Goal: Task Accomplishment & Management: Manage account settings

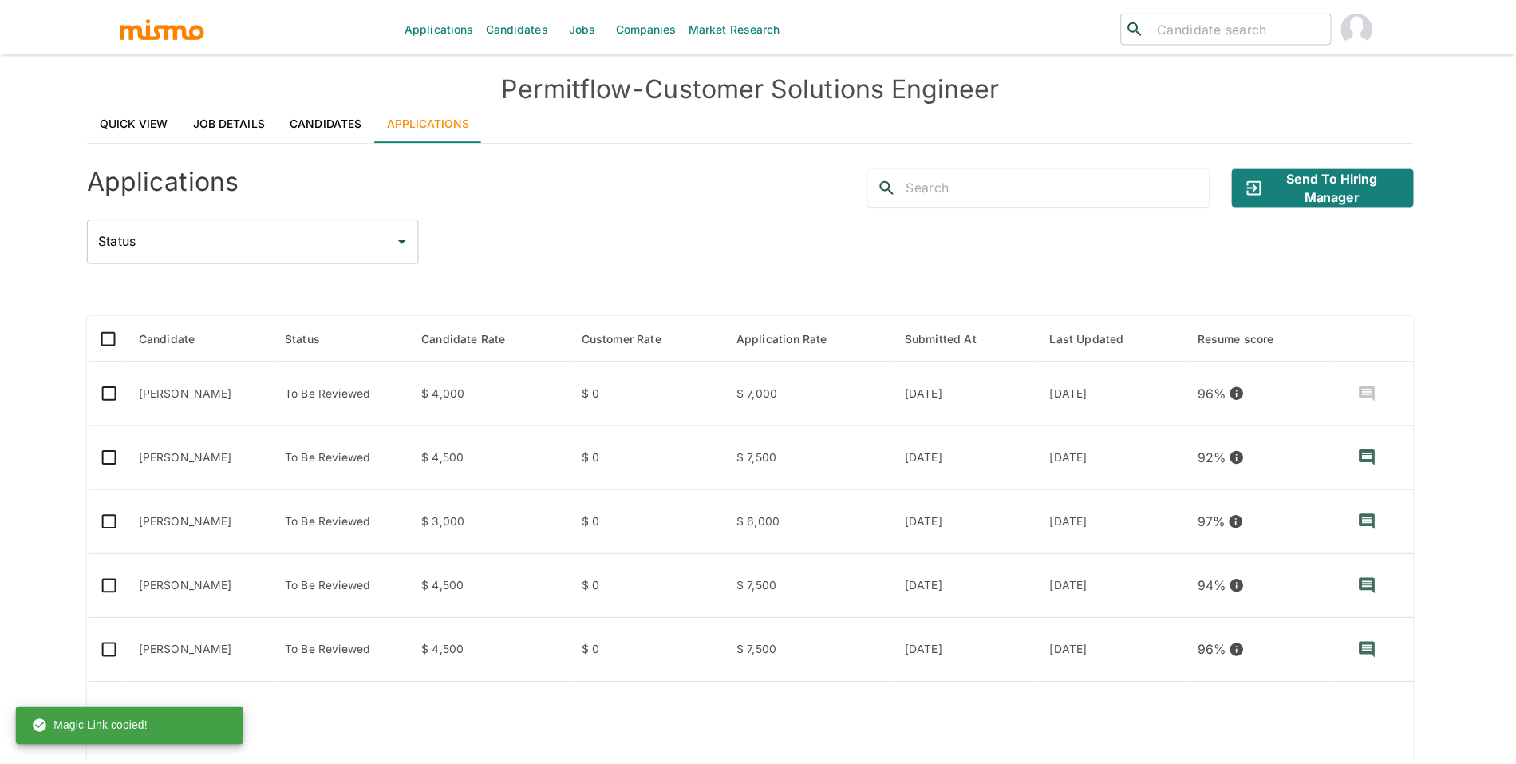
scroll to position [38, 0]
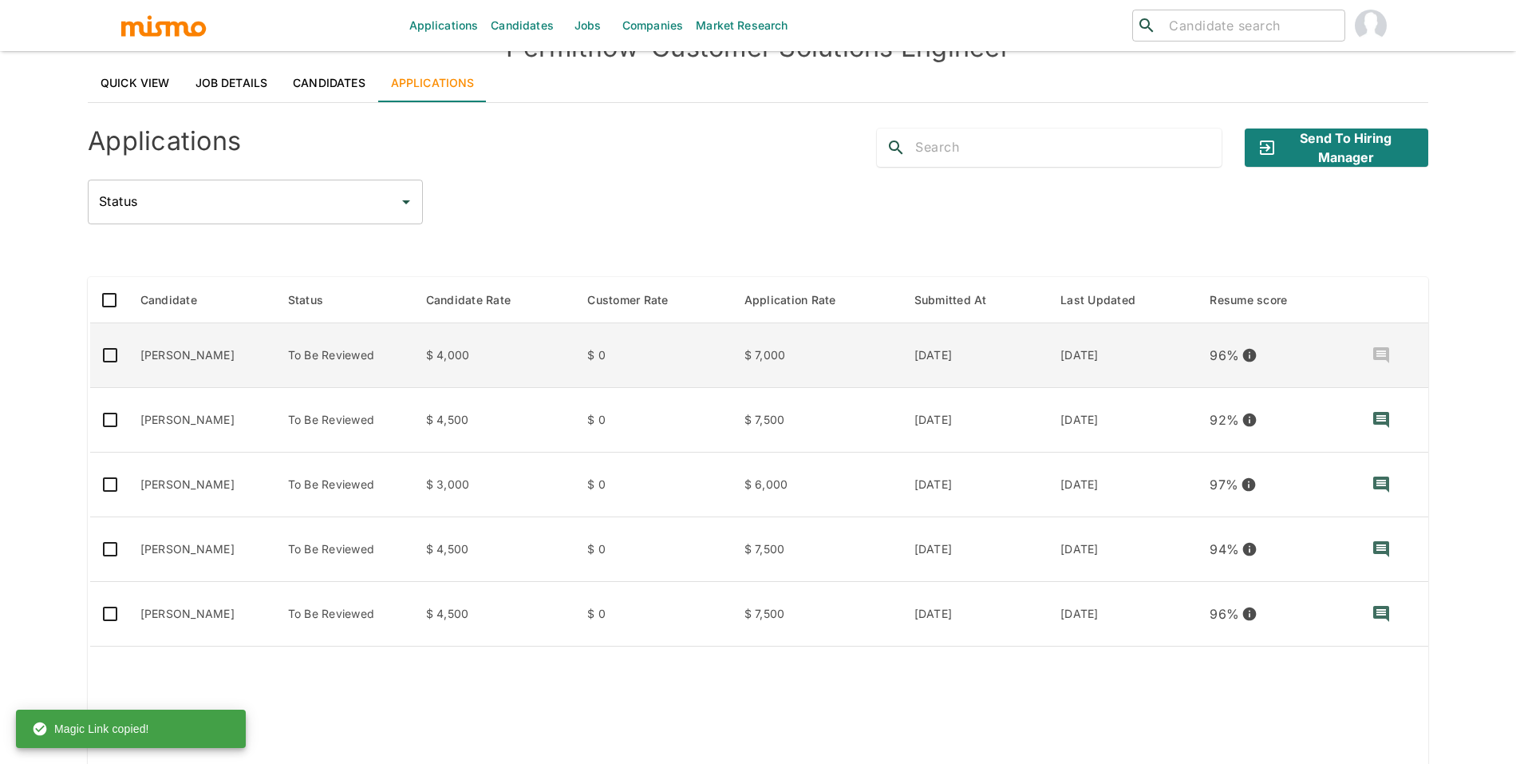
click at [220, 354] on td "[PERSON_NAME]" at bounding box center [202, 355] width 148 height 65
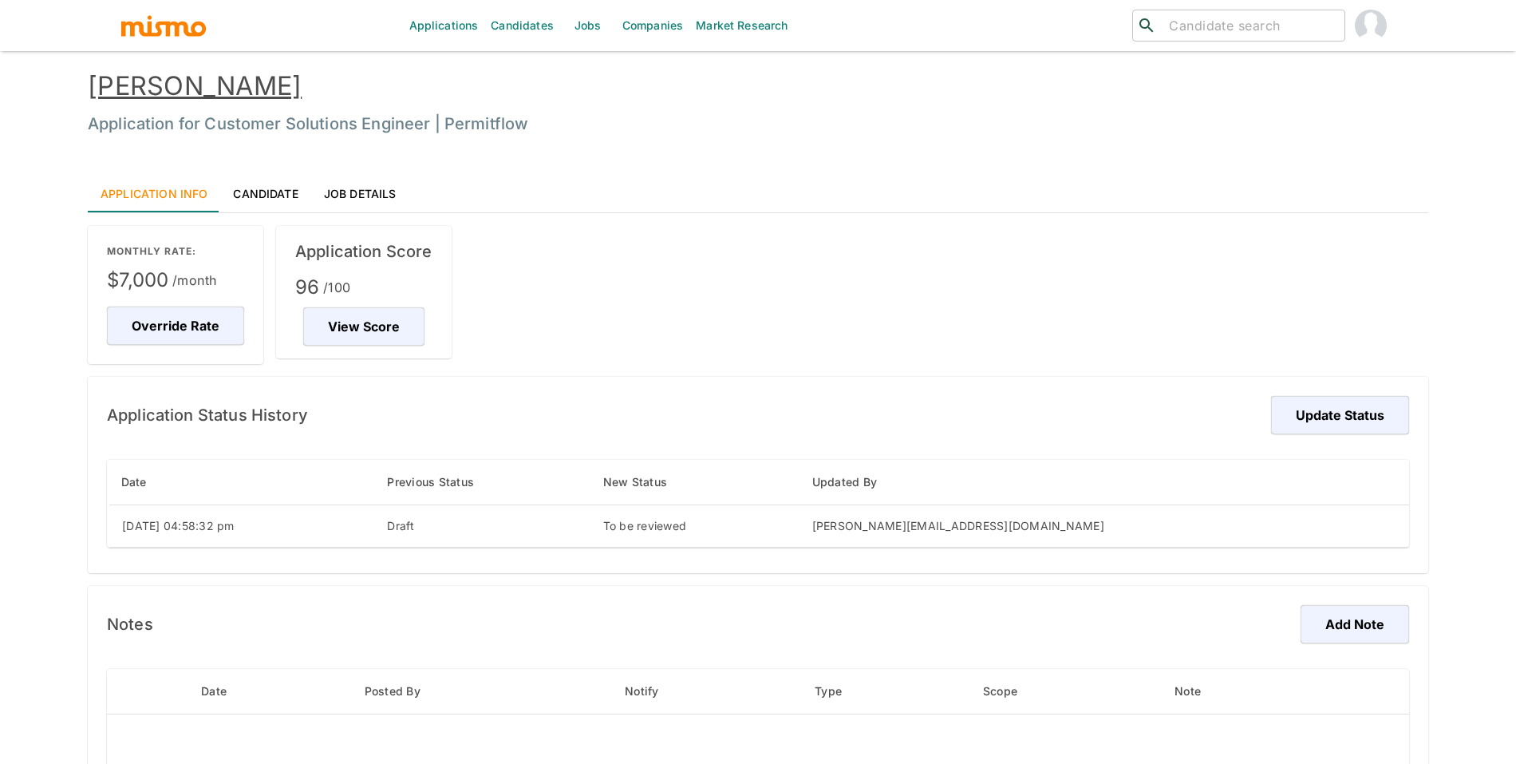
click at [242, 81] on link "[PERSON_NAME]" at bounding box center [195, 85] width 214 height 31
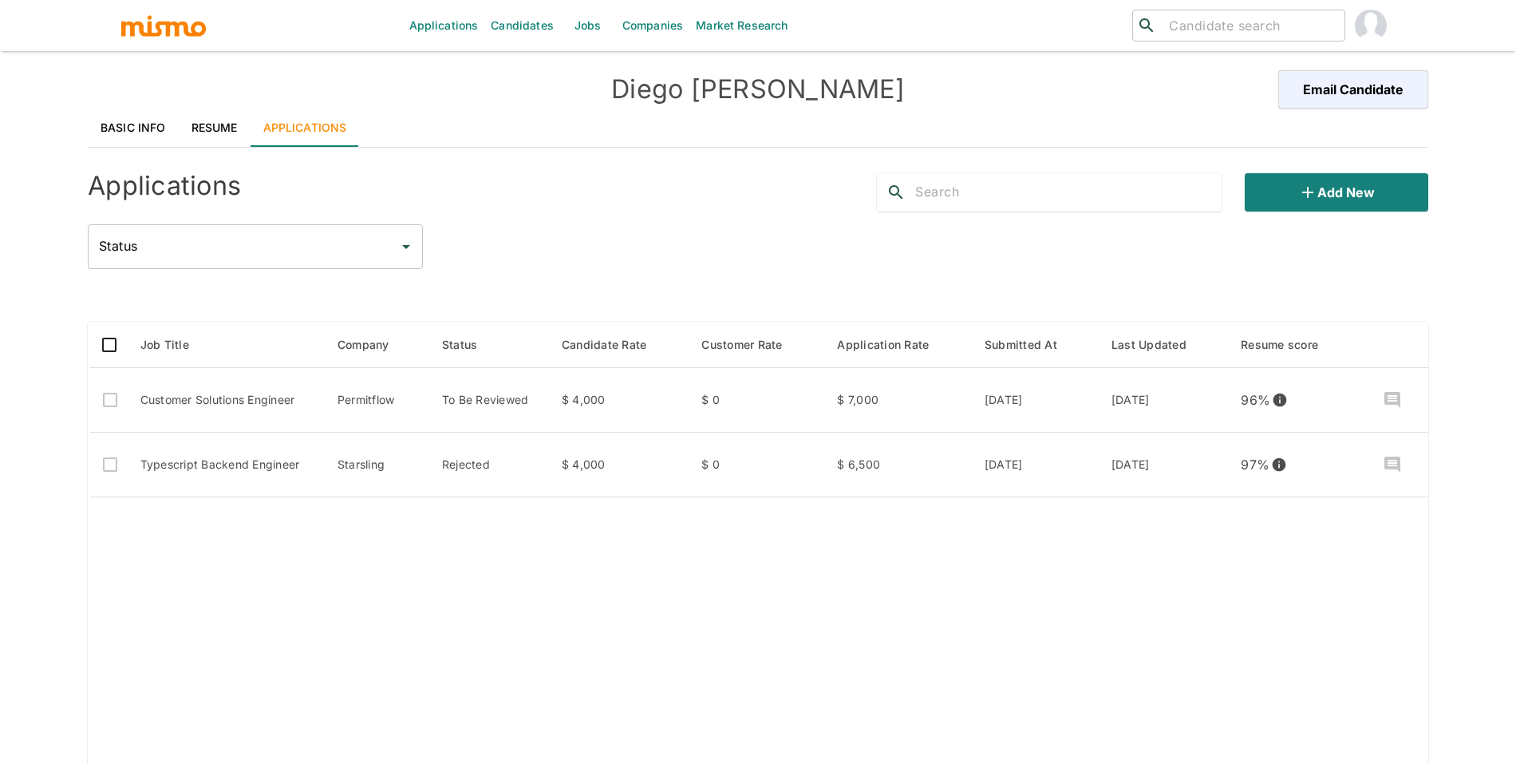
click at [235, 130] on link "Resume" at bounding box center [215, 128] width 72 height 38
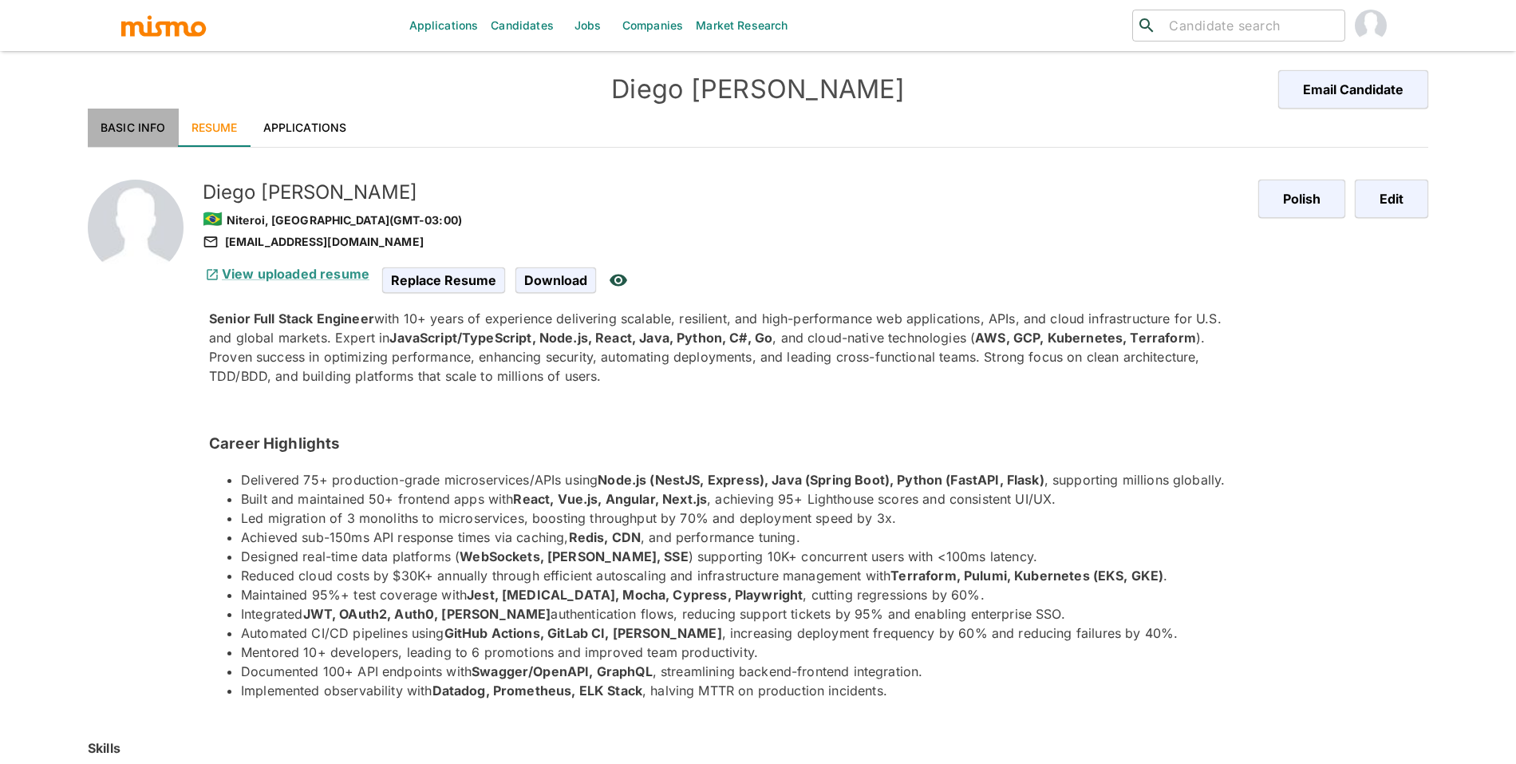
click at [124, 130] on link "Basic Info" at bounding box center [133, 128] width 91 height 38
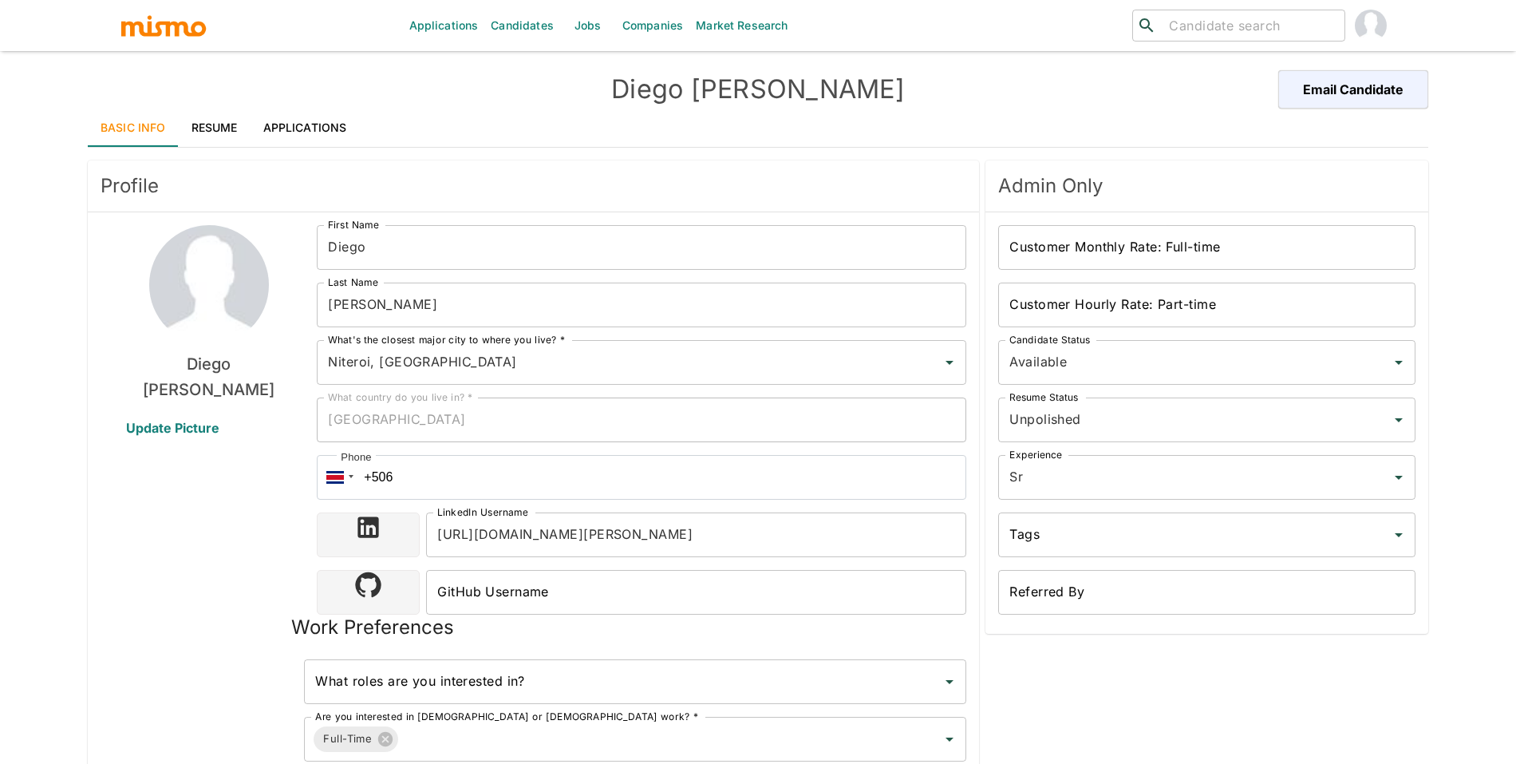
click at [730, 549] on input "https://www.linkedin.com/in/diego-de-andrade-518046369/" at bounding box center [696, 534] width 540 height 45
click at [192, 120] on link "Resume" at bounding box center [215, 128] width 72 height 38
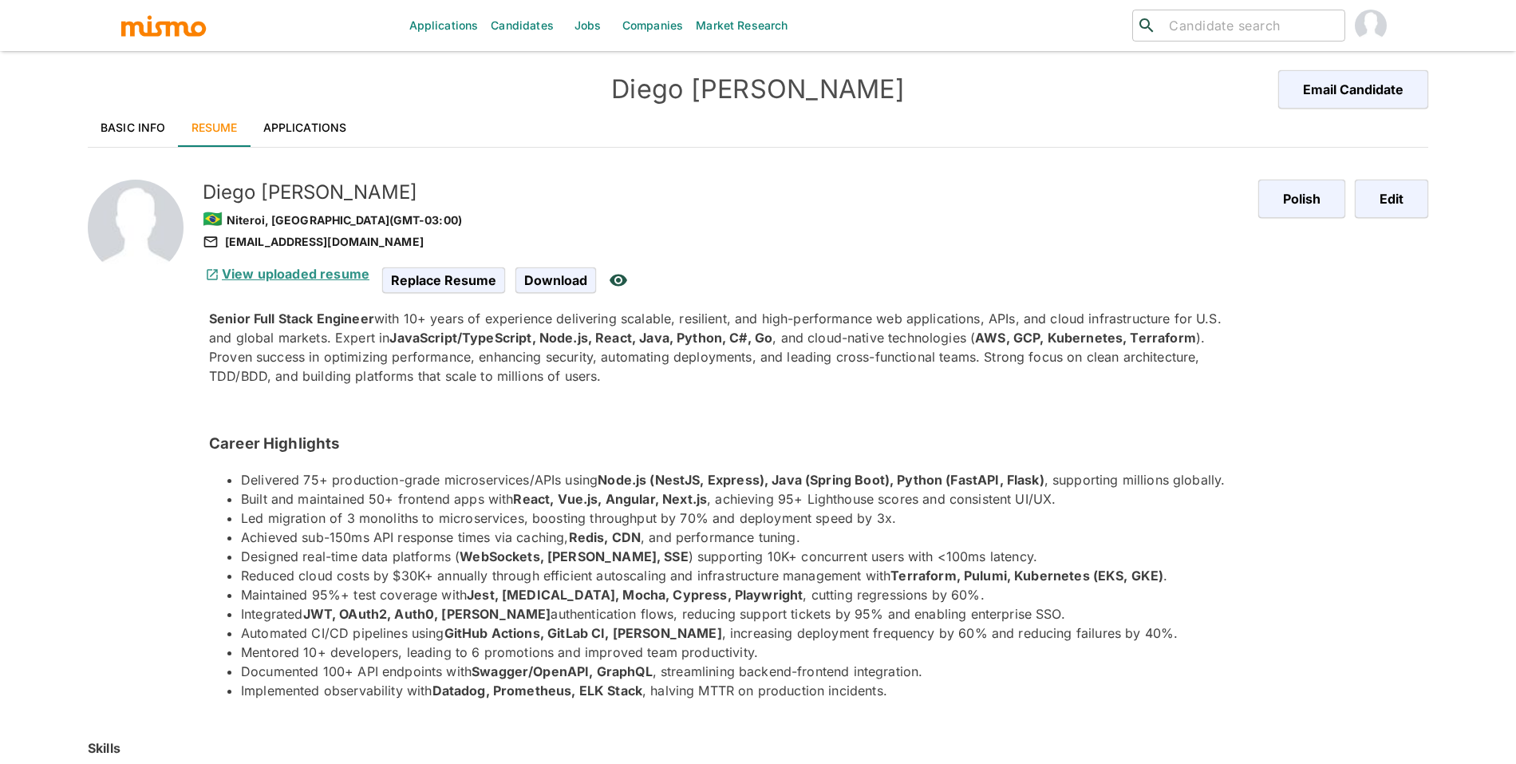
click at [324, 276] on link "View uploaded resume" at bounding box center [286, 274] width 167 height 16
